Goal: Contribute content: Contribute content

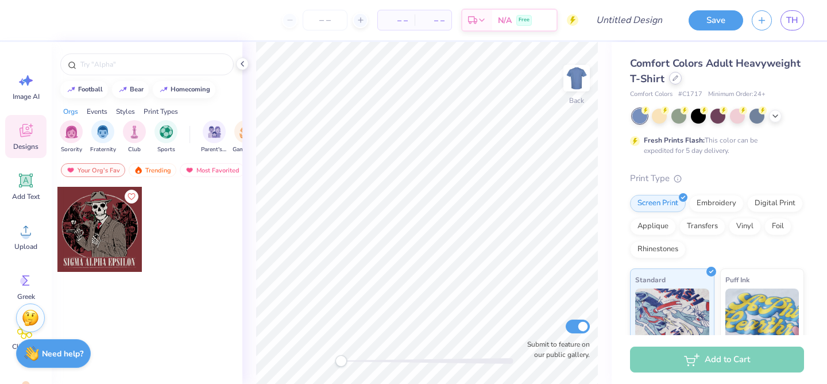
click at [675, 81] on div at bounding box center [675, 78] width 13 height 13
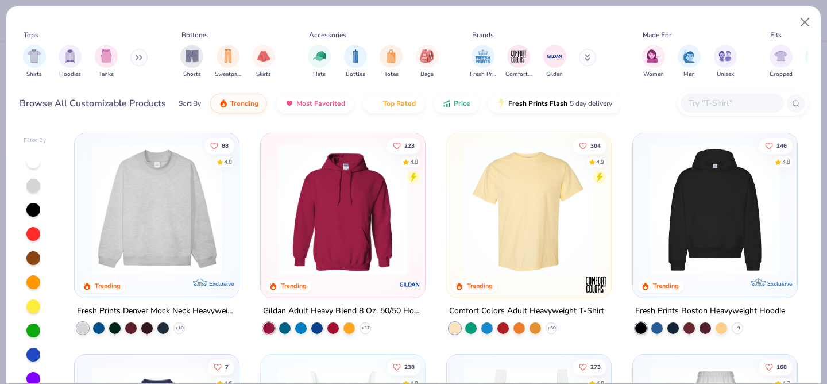
scroll to position [213, 0]
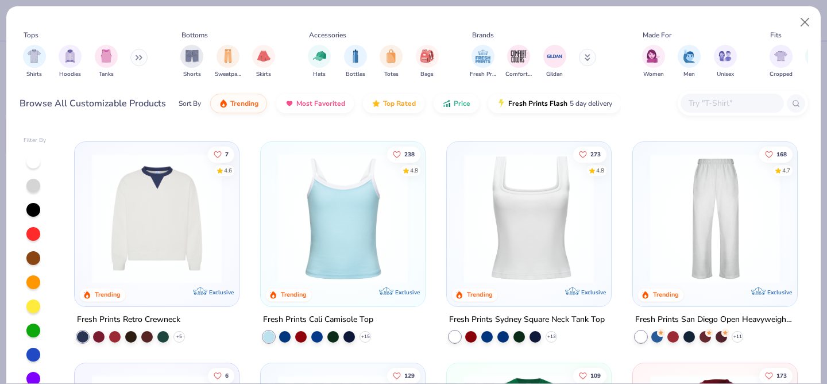
click at [30, 55] on img "filter for Shirts" at bounding box center [34, 55] width 13 height 13
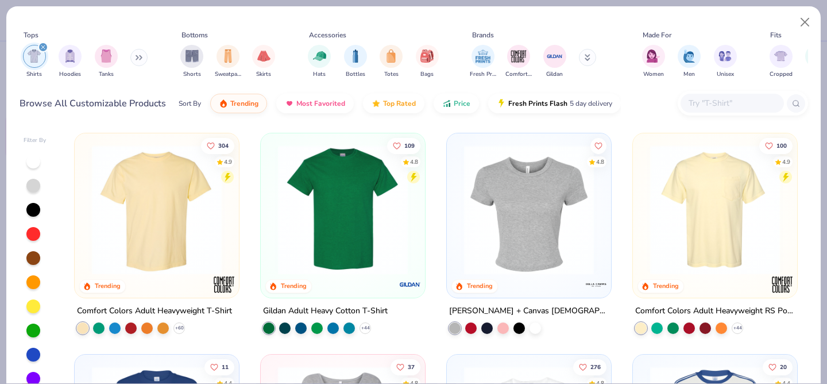
scroll to position [9, 0]
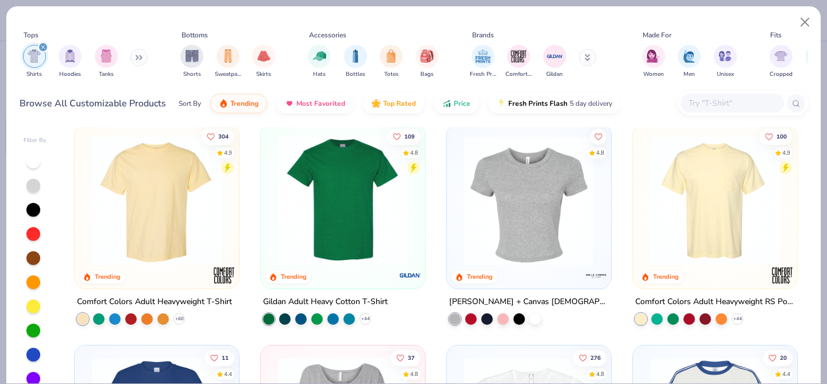
click at [721, 225] on img at bounding box center [715, 201] width 141 height 130
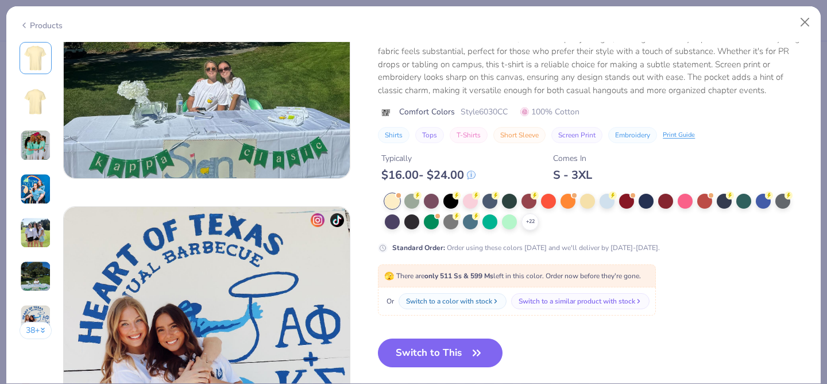
scroll to position [1770, 0]
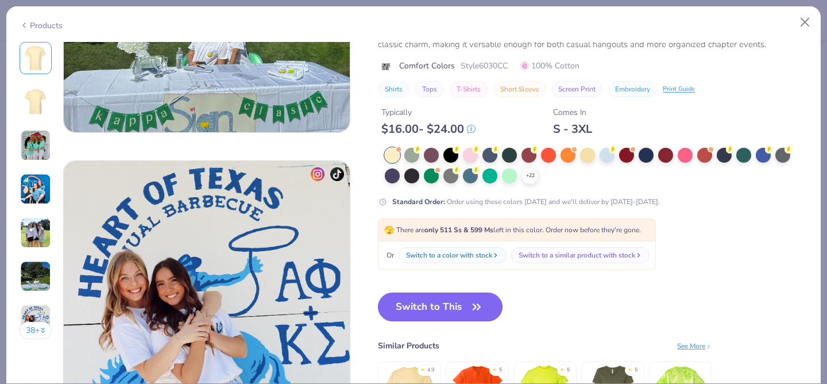
click at [407, 306] on button "Switch to This" at bounding box center [440, 306] width 125 height 29
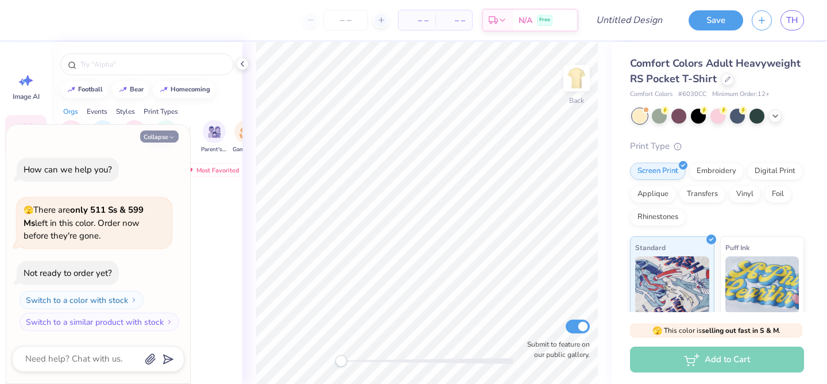
click at [154, 133] on button "Collapse" at bounding box center [159, 136] width 38 height 12
type textarea "x"
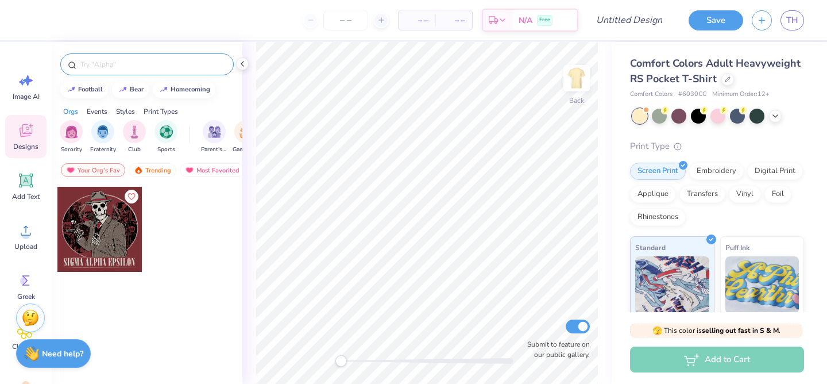
click at [124, 65] on input "text" at bounding box center [152, 64] width 147 height 11
type input "usa"
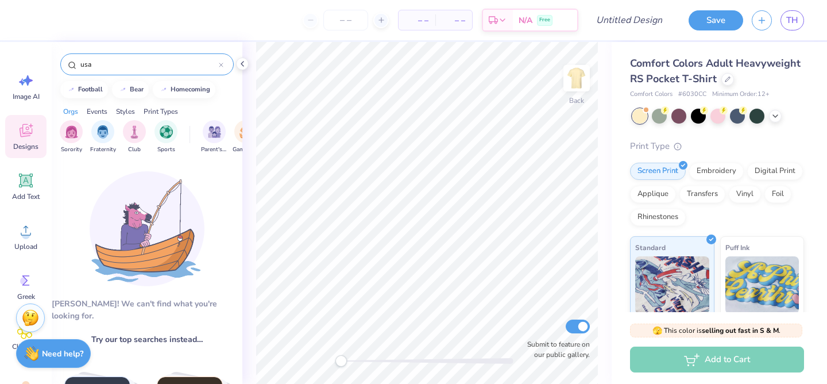
click at [219, 66] on icon at bounding box center [220, 64] width 3 height 3
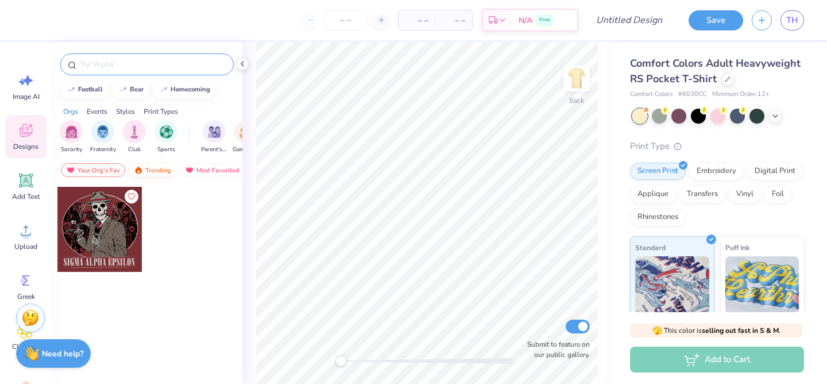
click at [149, 169] on div "Trending" at bounding box center [153, 170] width 48 height 14
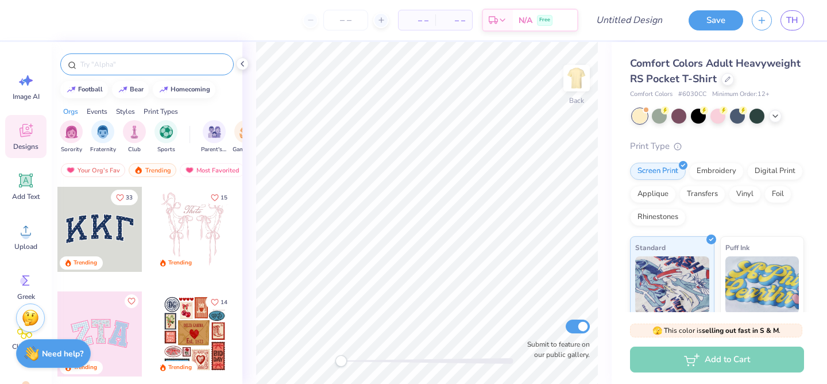
click at [142, 70] on input "text" at bounding box center [152, 64] width 147 height 11
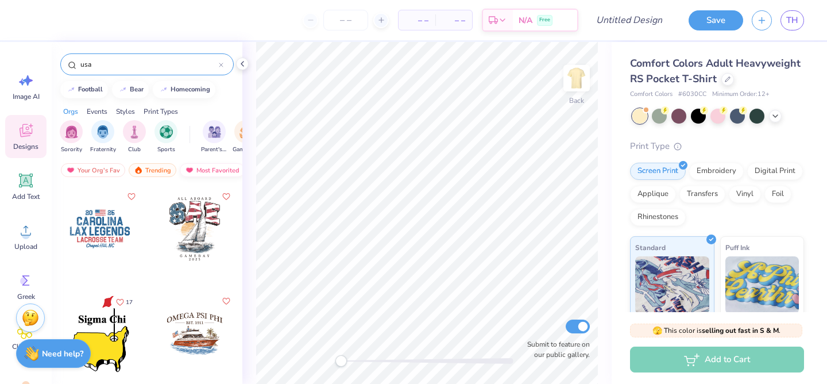
click at [202, 172] on div "Most Favorited" at bounding box center [212, 170] width 65 height 14
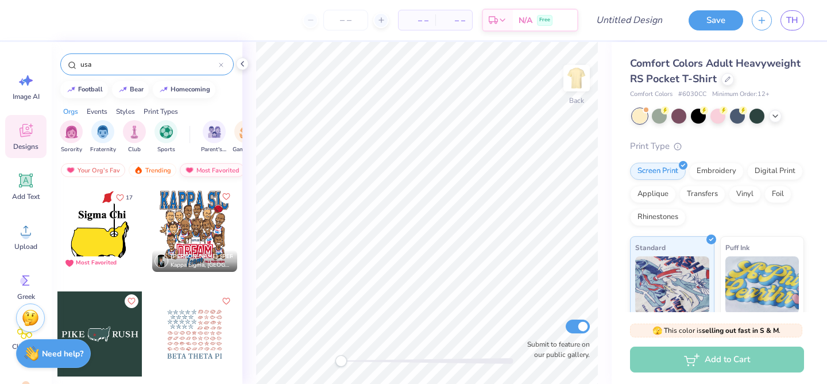
click at [191, 168] on img at bounding box center [189, 170] width 9 height 8
drag, startPoint x: 168, startPoint y: 68, endPoint x: 56, endPoint y: 69, distance: 112.0
click at [55, 68] on div "usa" at bounding box center [147, 61] width 191 height 39
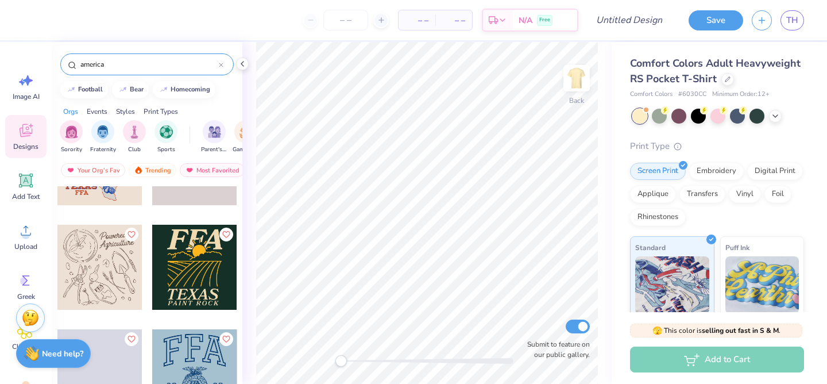
scroll to position [2996, 0]
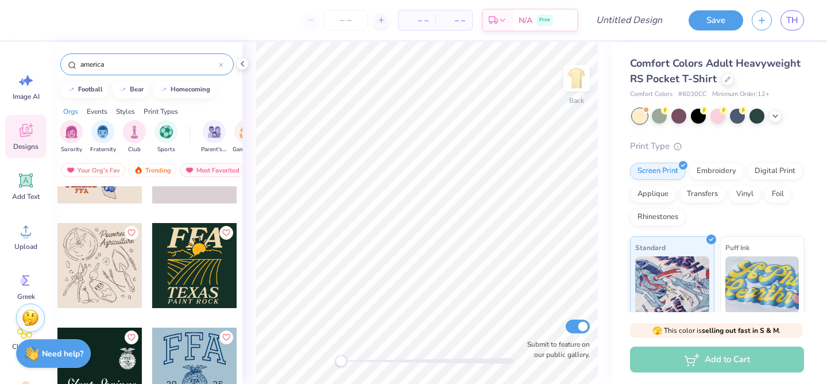
drag, startPoint x: 120, startPoint y: 66, endPoint x: 57, endPoint y: 65, distance: 62.6
click at [57, 65] on div "america" at bounding box center [147, 61] width 191 height 39
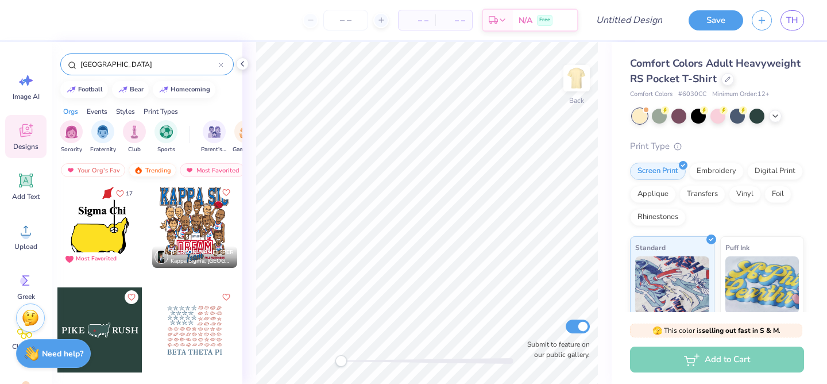
scroll to position [0, 67]
click at [202, 165] on div "Newest" at bounding box center [204, 170] width 44 height 14
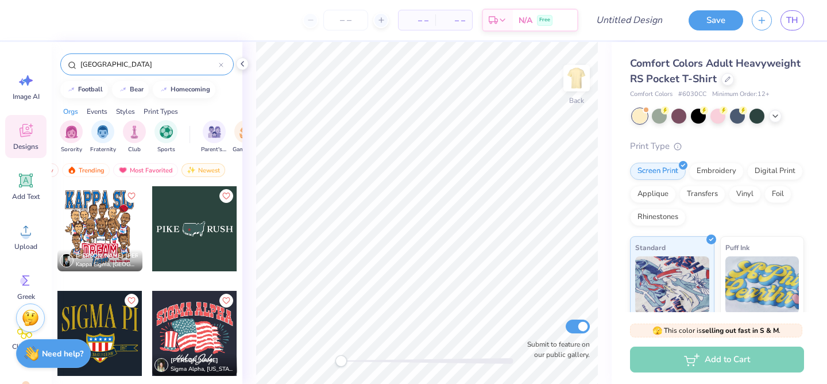
scroll to position [838, 0]
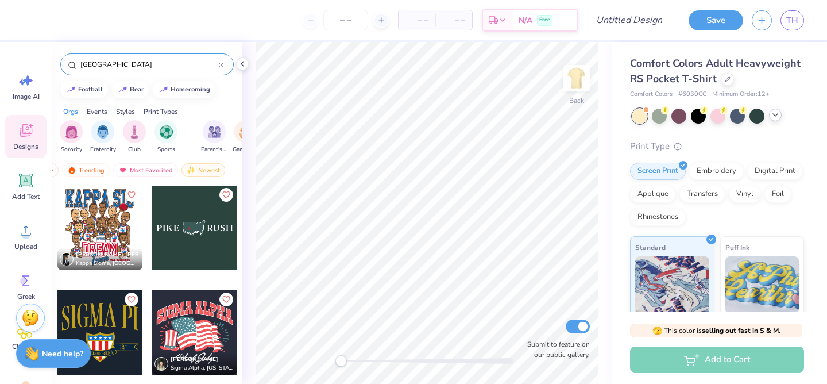
click at [773, 118] on icon at bounding box center [775, 114] width 9 height 9
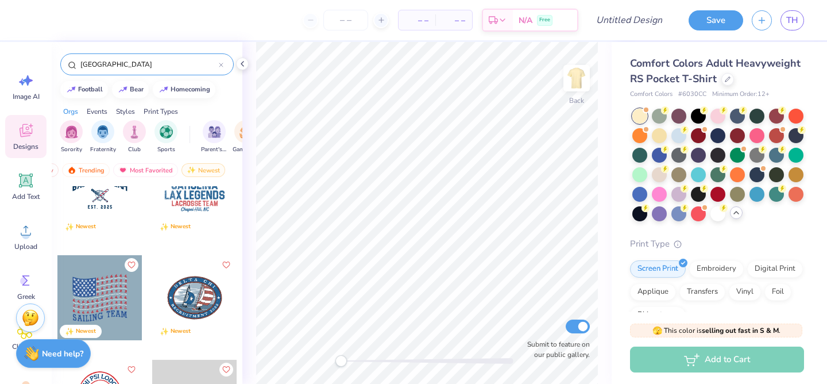
scroll to position [0, 0]
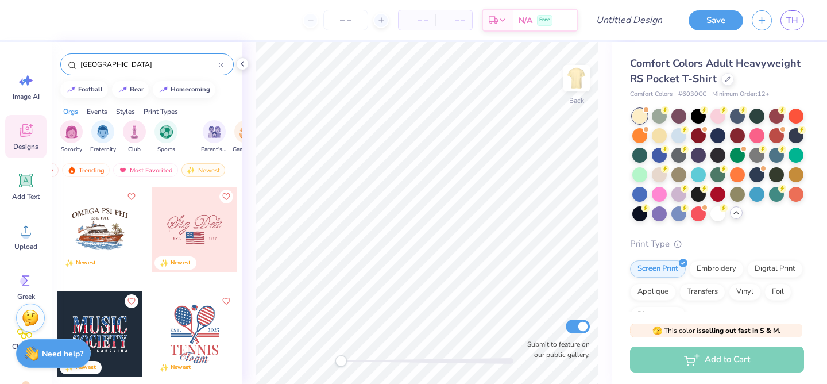
click at [158, 58] on div "[GEOGRAPHIC_DATA]" at bounding box center [146, 64] width 173 height 22
click at [156, 60] on input "[GEOGRAPHIC_DATA]" at bounding box center [149, 64] width 140 height 11
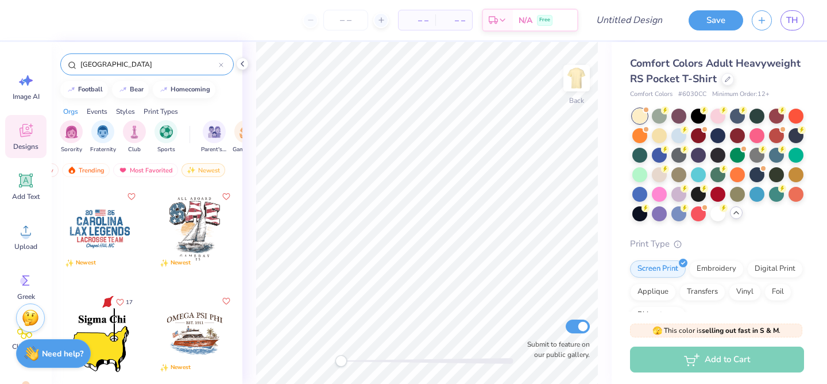
drag, startPoint x: 144, startPoint y: 64, endPoint x: 54, endPoint y: 63, distance: 90.2
click at [54, 61] on div "[GEOGRAPHIC_DATA]" at bounding box center [147, 61] width 191 height 39
type input "basketball"
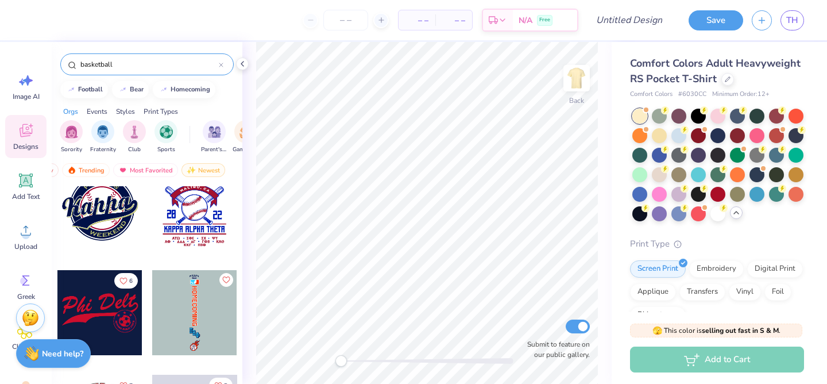
scroll to position [9379, 0]
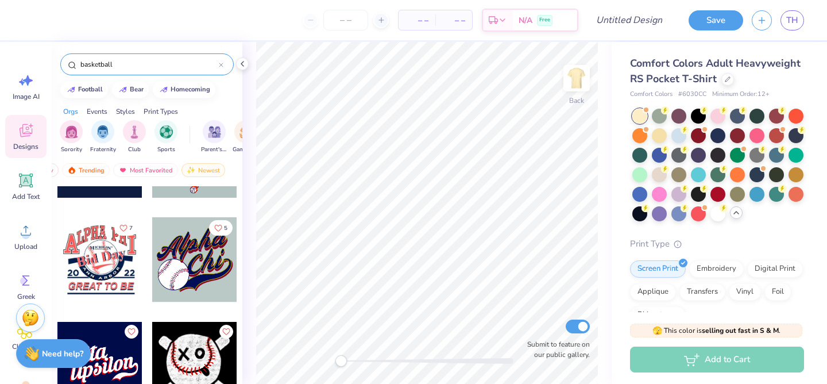
click at [125, 66] on input "basketball" at bounding box center [149, 64] width 140 height 11
drag, startPoint x: 126, startPoint y: 60, endPoint x: 57, endPoint y: 60, distance: 68.9
click at [56, 60] on div "basketball" at bounding box center [147, 61] width 191 height 39
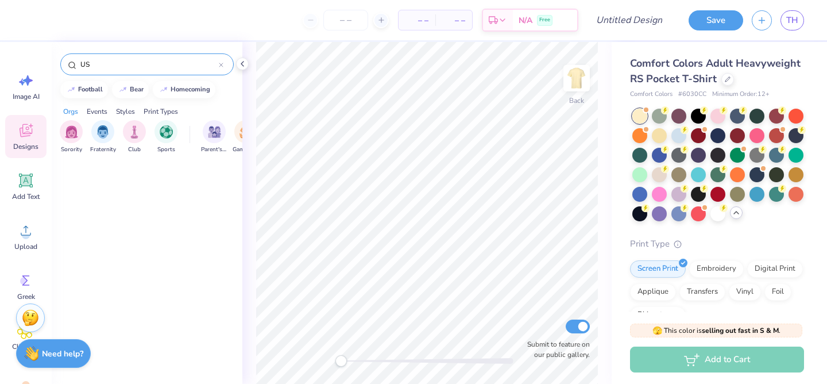
type input "[GEOGRAPHIC_DATA]"
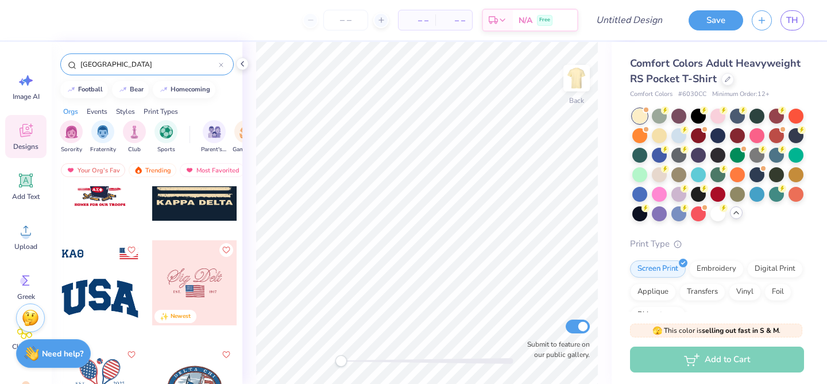
scroll to position [816, 0]
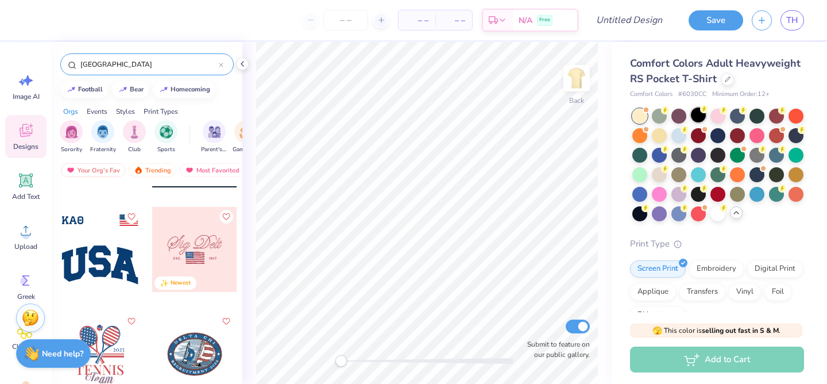
click at [697, 117] on div at bounding box center [698, 114] width 15 height 15
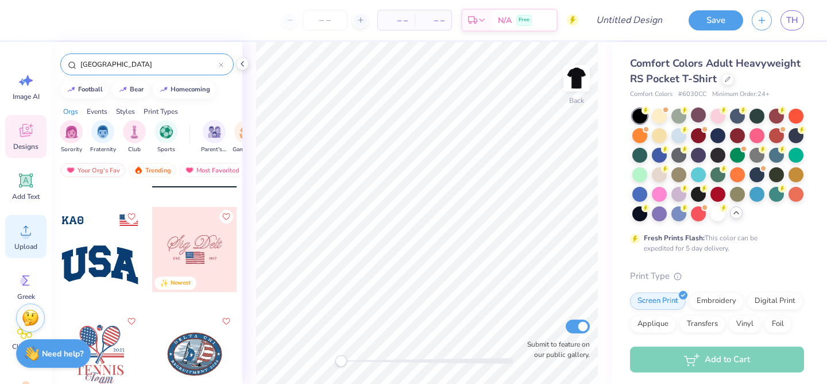
click at [22, 229] on icon at bounding box center [25, 230] width 17 height 17
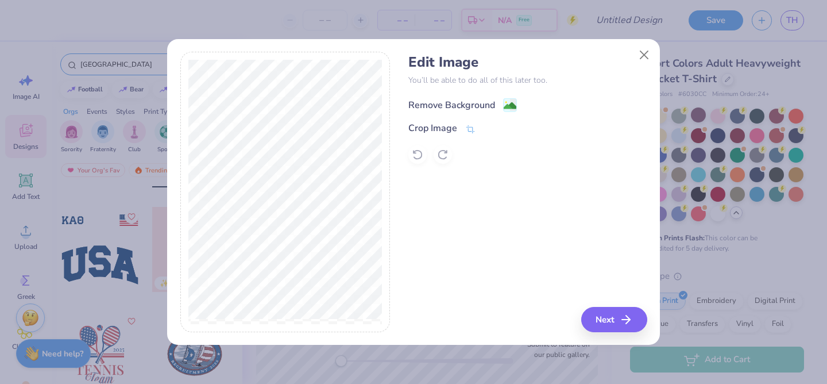
click at [507, 106] on image at bounding box center [510, 105] width 13 height 13
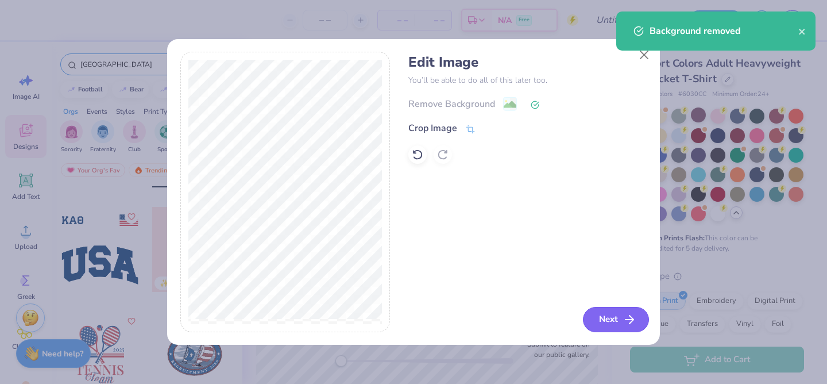
click at [604, 321] on button "Next" at bounding box center [616, 319] width 66 height 25
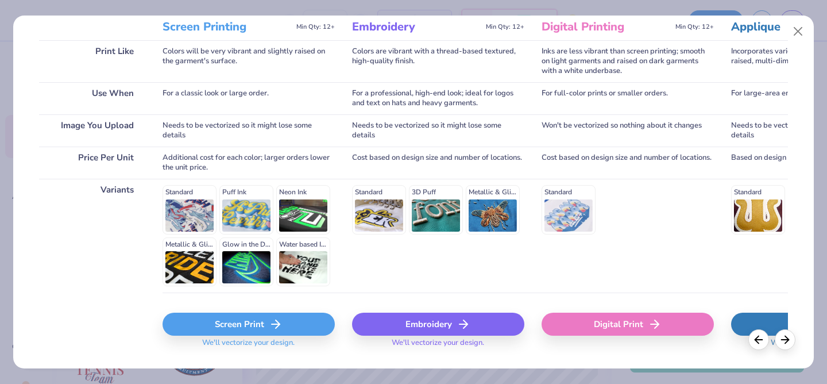
scroll to position [173, 0]
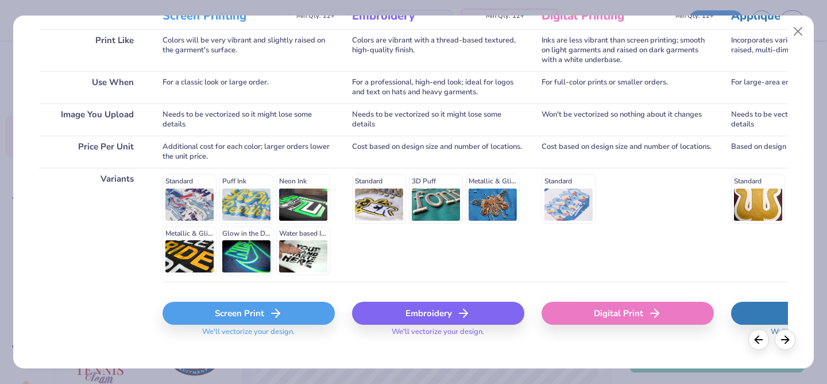
click at [277, 310] on icon at bounding box center [276, 313] width 14 height 14
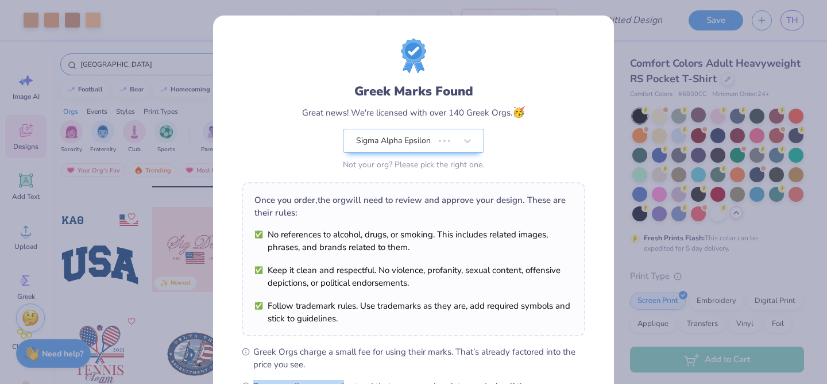
click at [357, 358] on ul "Greek Orgs charge a small fee for using their marks. That’s already factored in…" at bounding box center [414, 375] width 344 height 60
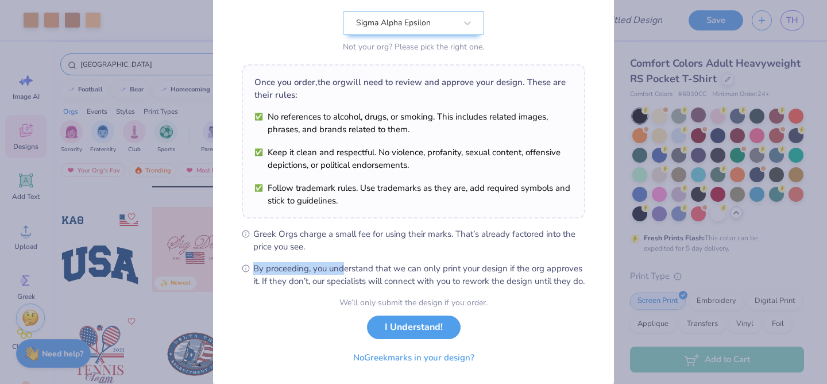
scroll to position [145, 0]
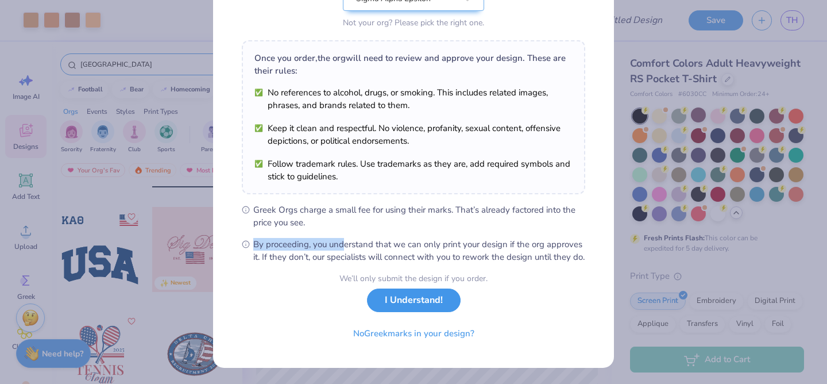
click at [417, 311] on button "I Understand!" at bounding box center [414, 300] width 94 height 24
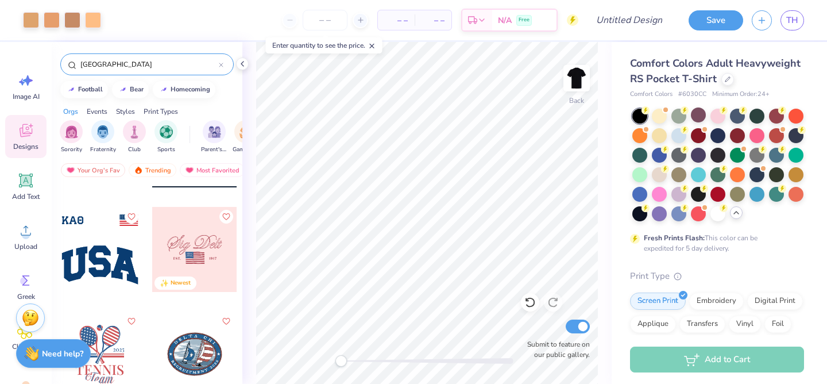
scroll to position [0, 0]
drag, startPoint x: 345, startPoint y: 360, endPoint x: 360, endPoint y: 361, distance: 15.0
click at [364, 362] on div "Accessibility label" at bounding box center [369, 360] width 11 height 11
drag, startPoint x: 364, startPoint y: 360, endPoint x: 375, endPoint y: 362, distance: 11.2
click at [375, 362] on div "Accessibility label" at bounding box center [373, 360] width 11 height 11
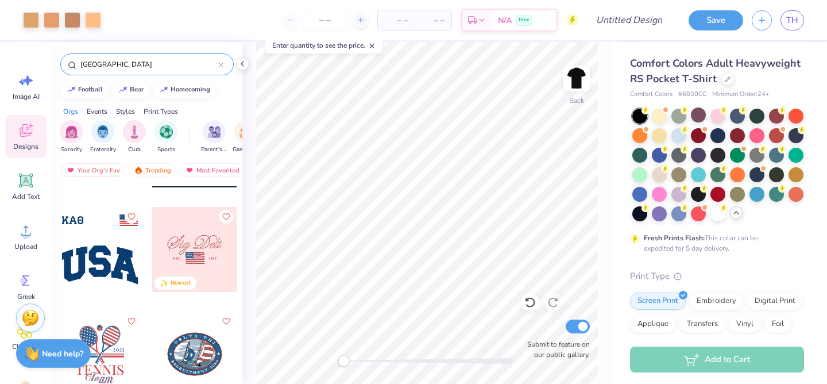
drag, startPoint x: 377, startPoint y: 361, endPoint x: 343, endPoint y: 364, distance: 34.5
click at [343, 364] on div "Accessibility label" at bounding box center [343, 360] width 11 height 11
click at [577, 76] on img at bounding box center [577, 78] width 46 height 46
click at [21, 234] on icon at bounding box center [26, 231] width 10 height 10
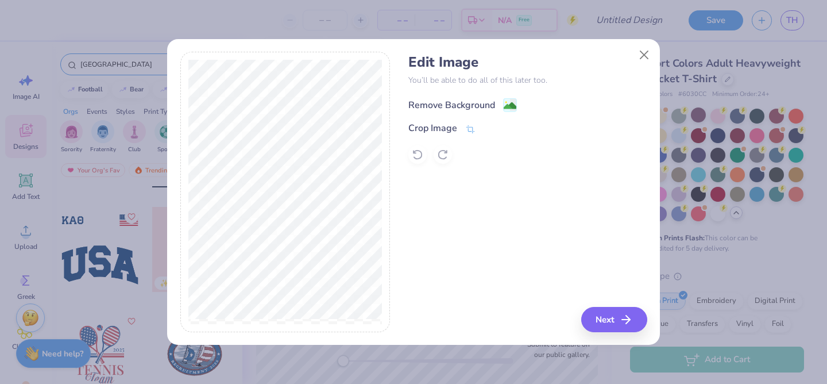
click at [510, 104] on image at bounding box center [510, 105] width 13 height 13
click at [607, 318] on button "Next" at bounding box center [616, 319] width 66 height 25
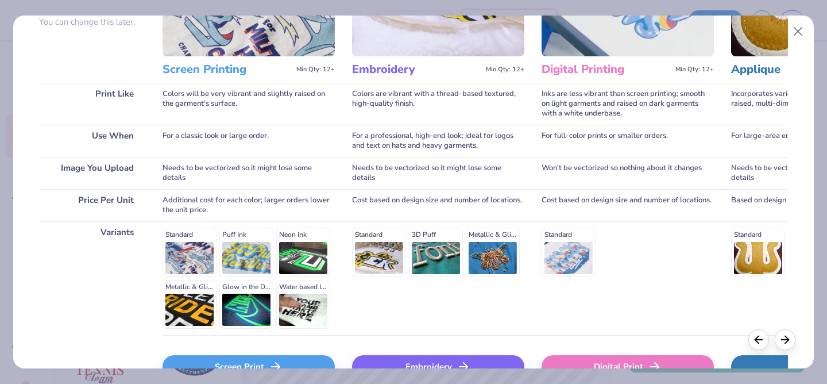
scroll to position [139, 0]
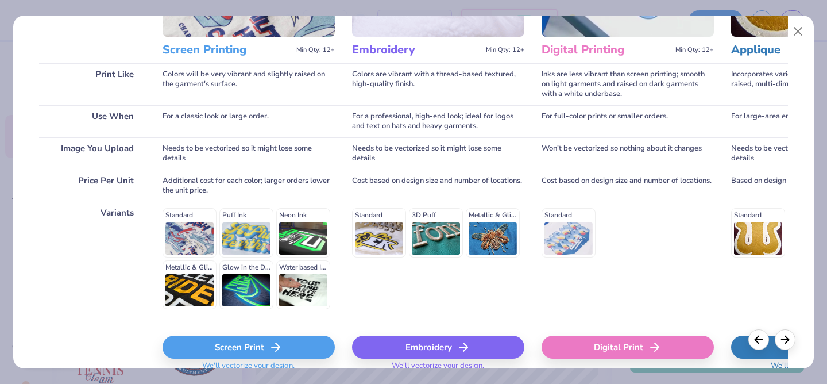
click at [285, 341] on div "Screen Print" at bounding box center [249, 346] width 172 height 23
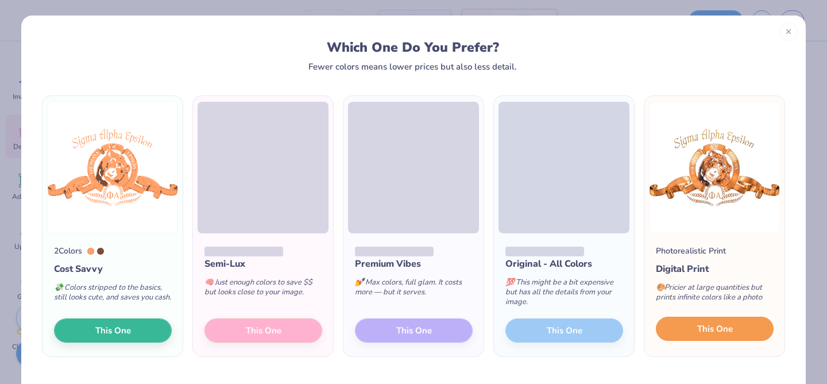
click at [699, 335] on span "This One" at bounding box center [715, 328] width 36 height 13
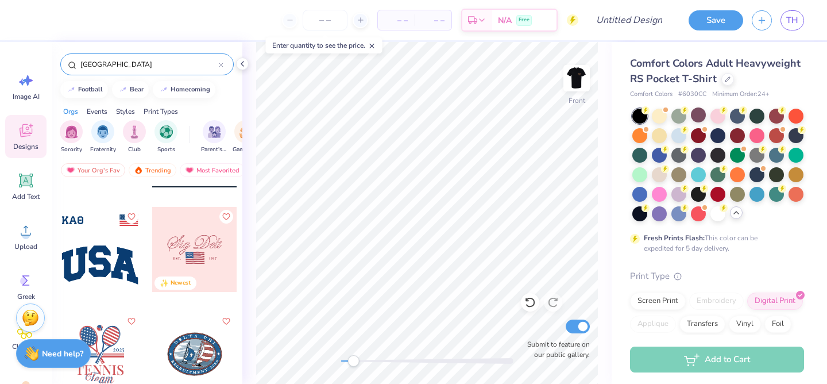
drag, startPoint x: 346, startPoint y: 358, endPoint x: 353, endPoint y: 358, distance: 6.9
click at [353, 358] on div "Accessibility label" at bounding box center [353, 360] width 11 height 11
click at [330, 362] on div "Front Submit to feature on our public gallery." at bounding box center [426, 213] width 369 height 342
click at [574, 85] on img at bounding box center [577, 78] width 46 height 46
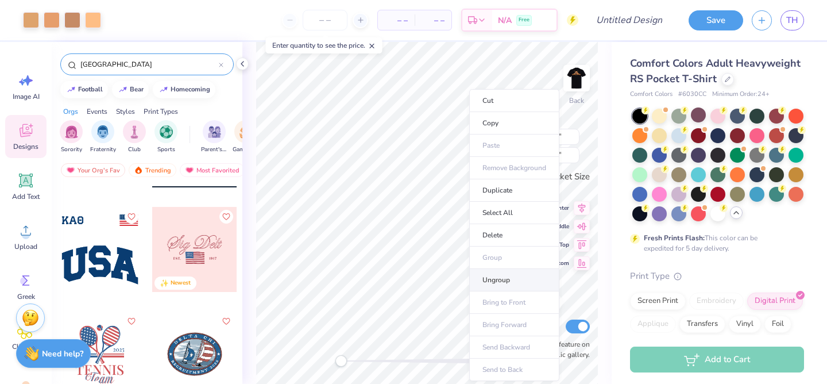
click at [502, 277] on li "Ungroup" at bounding box center [514, 280] width 90 height 22
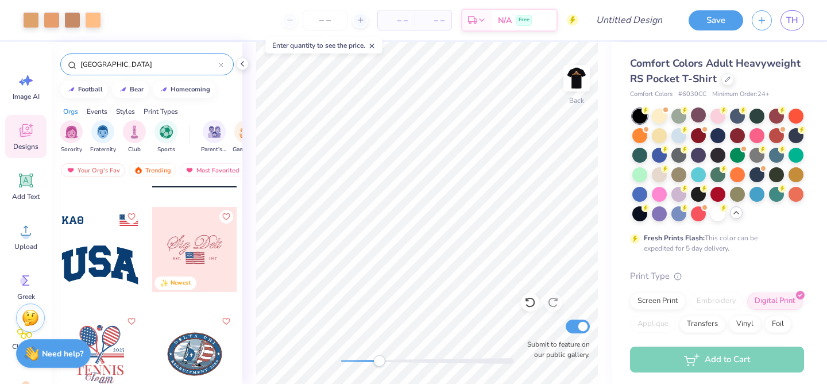
drag, startPoint x: 344, startPoint y: 364, endPoint x: 379, endPoint y: 361, distance: 35.8
click at [379, 361] on div "Accessibility label" at bounding box center [378, 360] width 11 height 11
type input "0.50"
type input "0.21"
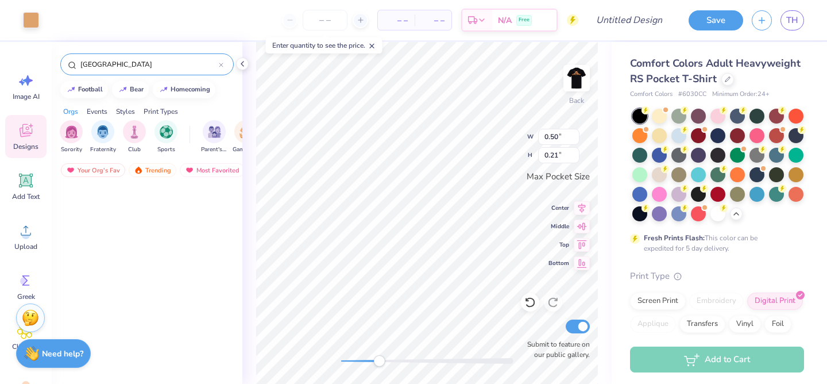
scroll to position [816, 0]
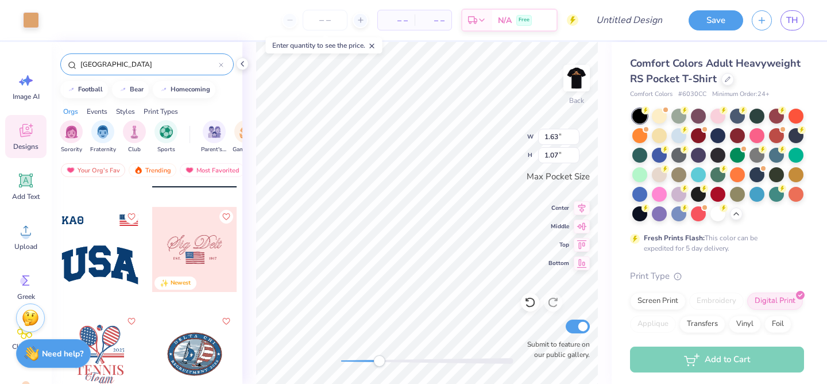
type input "1.63"
type input "1.07"
type input "0.96"
type input "0.49"
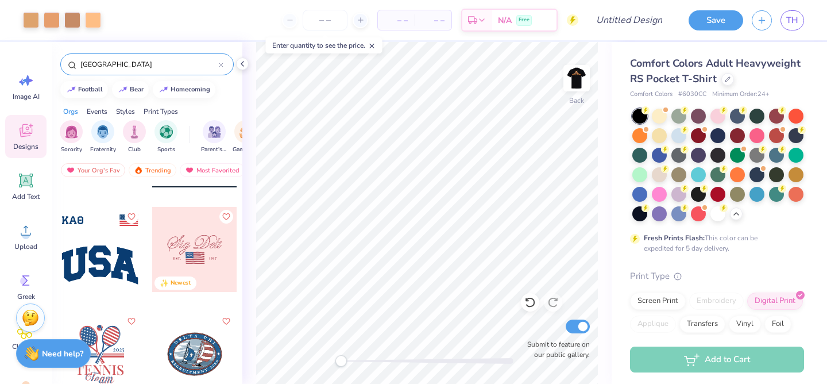
click at [337, 365] on div "Back Submit to feature on our public gallery." at bounding box center [426, 213] width 369 height 342
click at [626, 24] on input "Design Title" at bounding box center [643, 20] width 56 height 23
type input "PC"
click at [580, 82] on img at bounding box center [577, 78] width 46 height 46
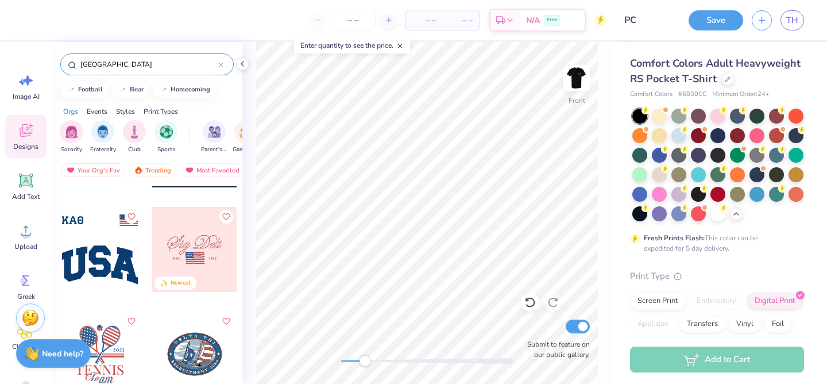
drag, startPoint x: 339, startPoint y: 361, endPoint x: 365, endPoint y: 360, distance: 25.3
click at [365, 360] on div "Accessibility label" at bounding box center [364, 360] width 11 height 11
drag, startPoint x: 368, startPoint y: 364, endPoint x: 338, endPoint y: 364, distance: 29.9
click at [338, 364] on div "Accessibility label" at bounding box center [340, 360] width 11 height 11
type input "3.87"
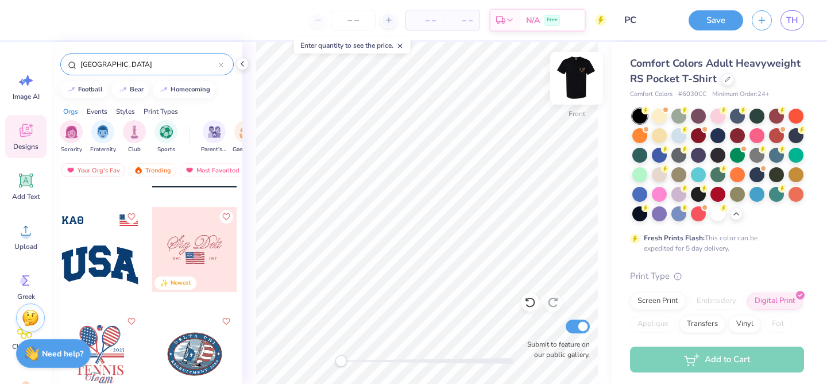
click at [575, 85] on img at bounding box center [577, 78] width 46 height 46
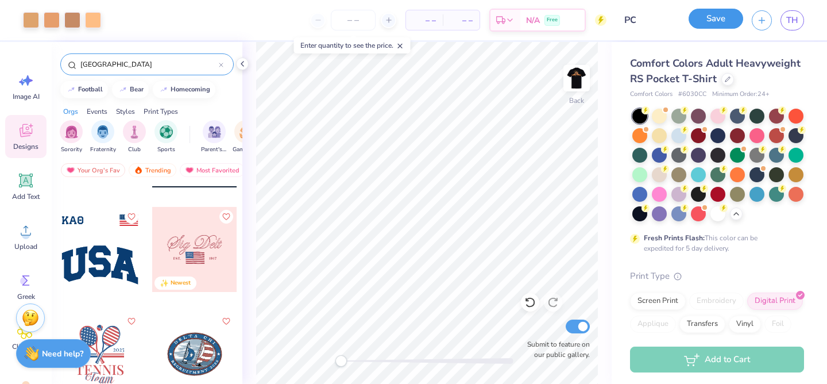
click at [717, 16] on button "Save" at bounding box center [716, 19] width 55 height 20
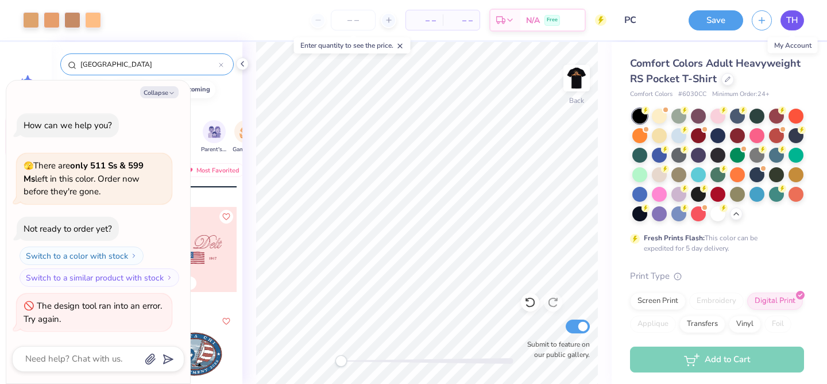
click at [789, 23] on span "TH" at bounding box center [792, 20] width 12 height 13
click at [706, 22] on button "Save" at bounding box center [716, 19] width 55 height 20
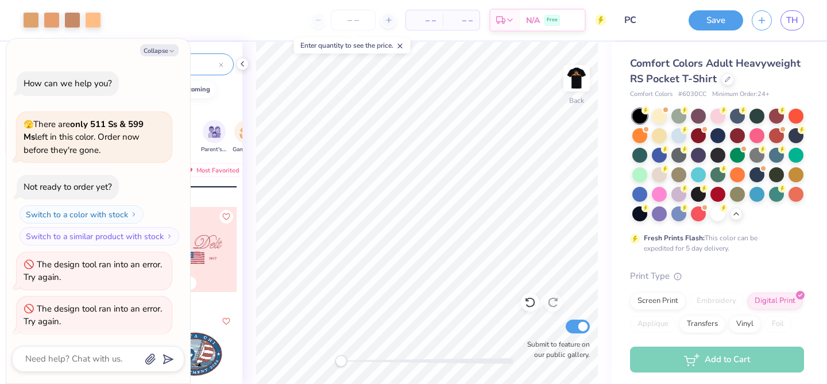
scroll to position [2, 0]
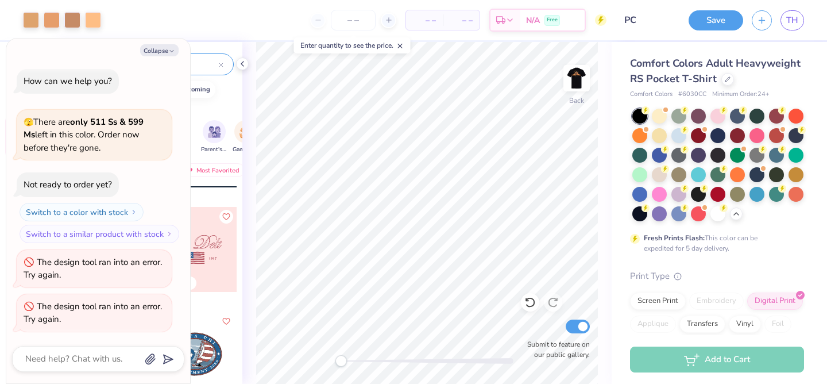
type textarea "x"
